Goal: Ask a question

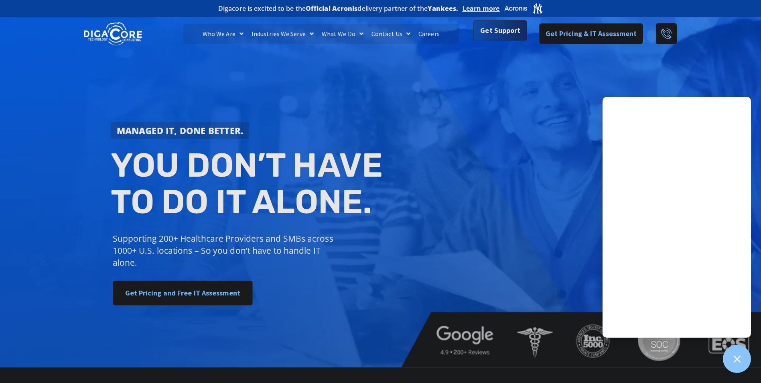
click at [502, 29] on span "Get Support" at bounding box center [500, 30] width 40 height 16
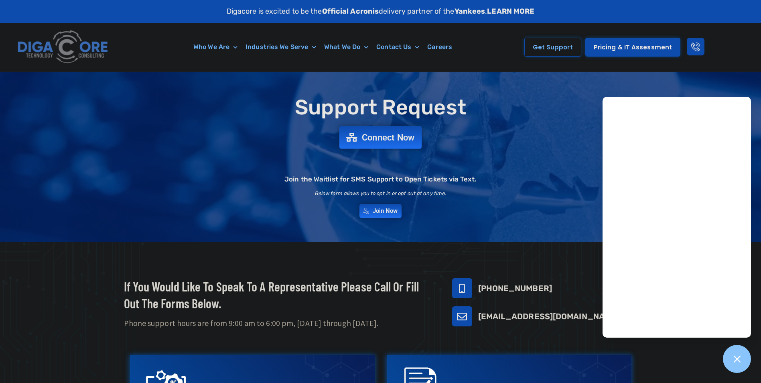
click at [382, 148] on div "Support Request Connect Now Join the Waitlist for SMS Support to Open Tickets v…" at bounding box center [381, 157] width 562 height 130
drag, startPoint x: 382, startPoint y: 148, endPoint x: 386, endPoint y: 140, distance: 9.2
click at [386, 140] on span "Connect Now" at bounding box center [388, 137] width 53 height 9
